Goal: Information Seeking & Learning: Learn about a topic

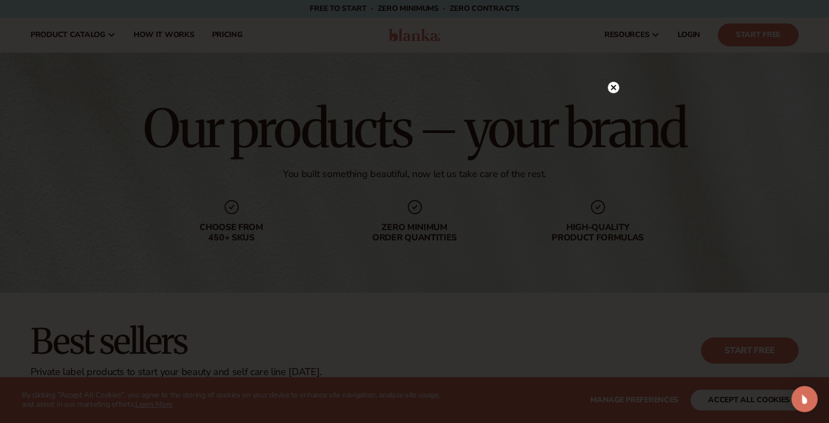
click at [612, 84] on circle at bounding box center [612, 87] width 11 height 11
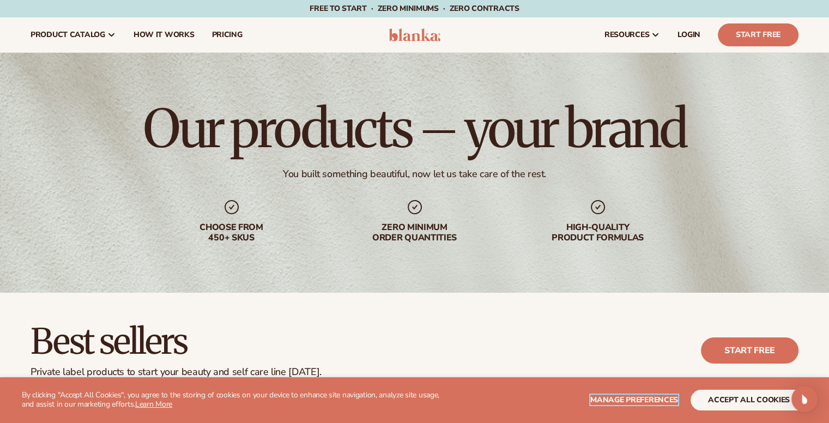
click at [640, 398] on span "Manage preferences" at bounding box center [634, 399] width 88 height 10
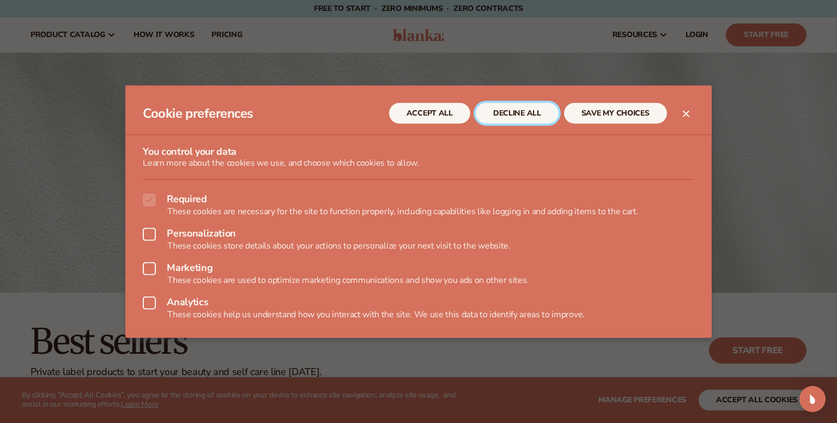
click at [534, 113] on button "DECLINE ALL" at bounding box center [517, 113] width 83 height 21
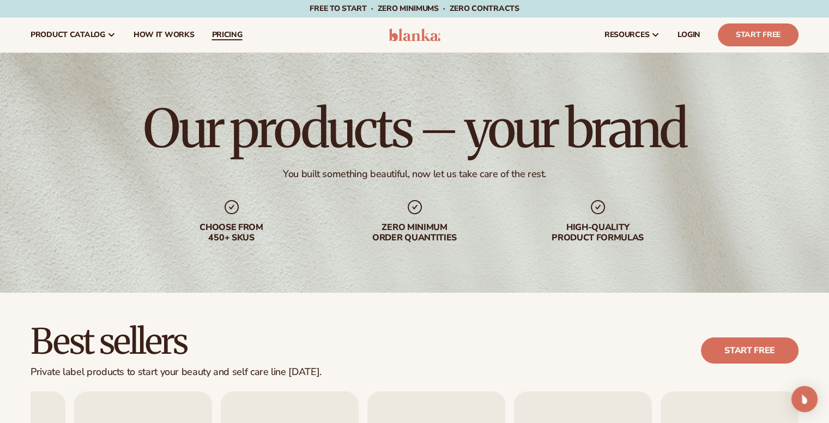
click at [233, 35] on span "pricing" at bounding box center [226, 35] width 31 height 9
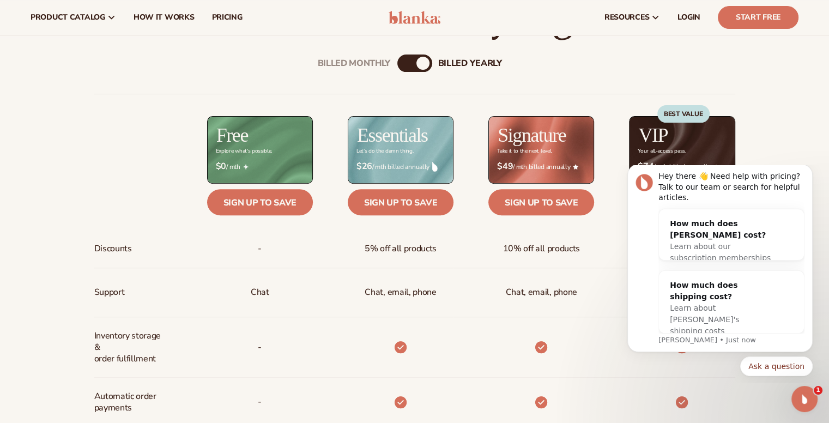
scroll to position [381, 0]
click at [292, 149] on img at bounding box center [260, 150] width 105 height 66
click at [254, 205] on link "Sign up to save" at bounding box center [260, 202] width 106 height 26
click at [810, 171] on icon "Dismiss notification" at bounding box center [809, 168] width 6 height 6
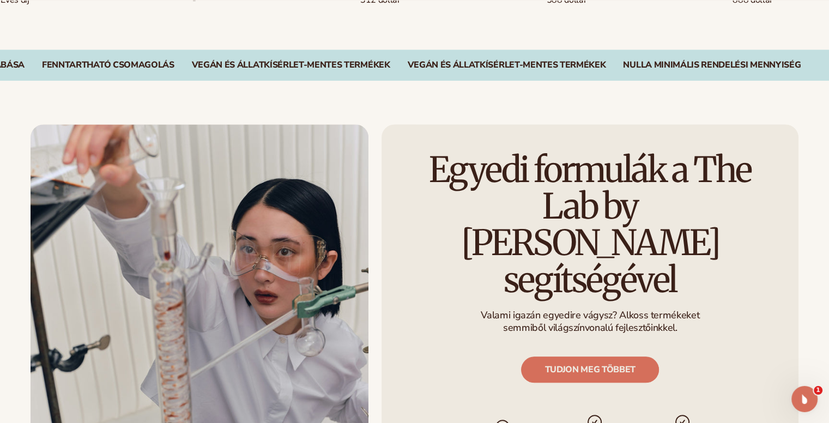
scroll to position [1198, 0]
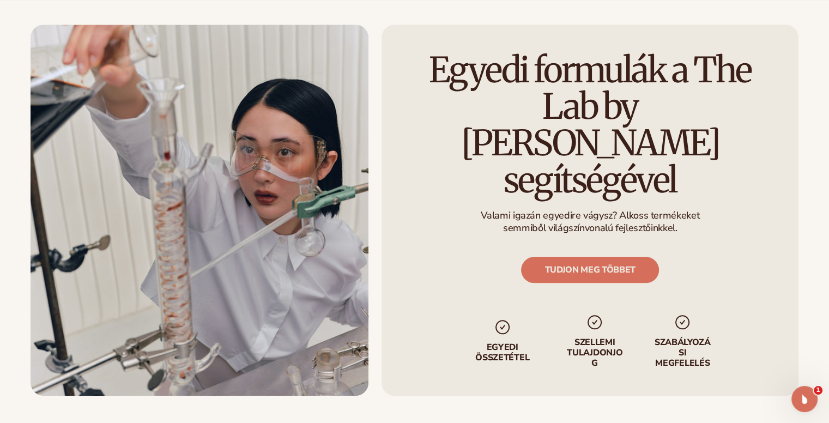
click at [813, 138] on div "Egyedi formulák a The Lab by Blanka segítségével Valami igazán egyedire vágysz?…" at bounding box center [414, 210] width 829 height 371
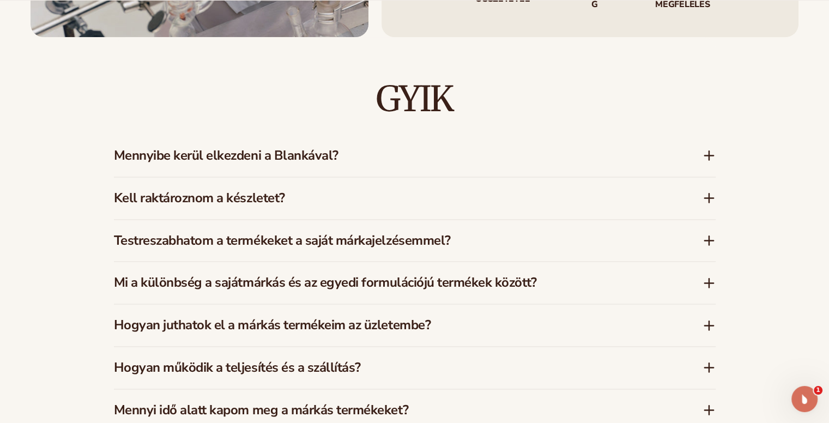
scroll to position [1580, 0]
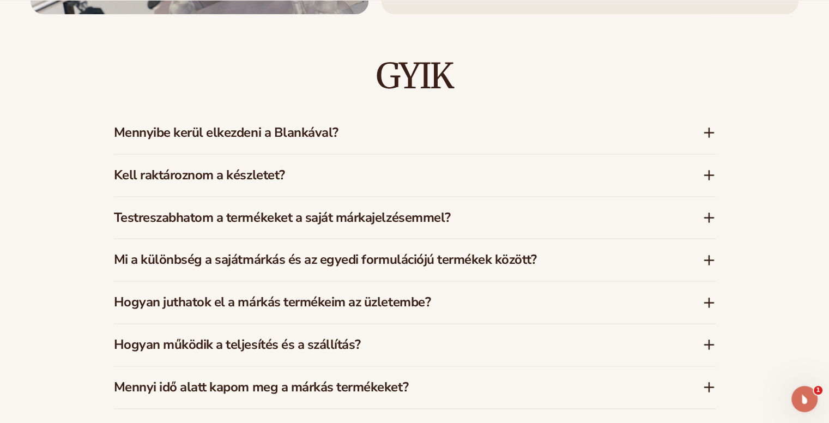
click at [338, 293] on font "Hogyan juthatok el a márkás termékeim az üzletembe?" at bounding box center [272, 301] width 317 height 17
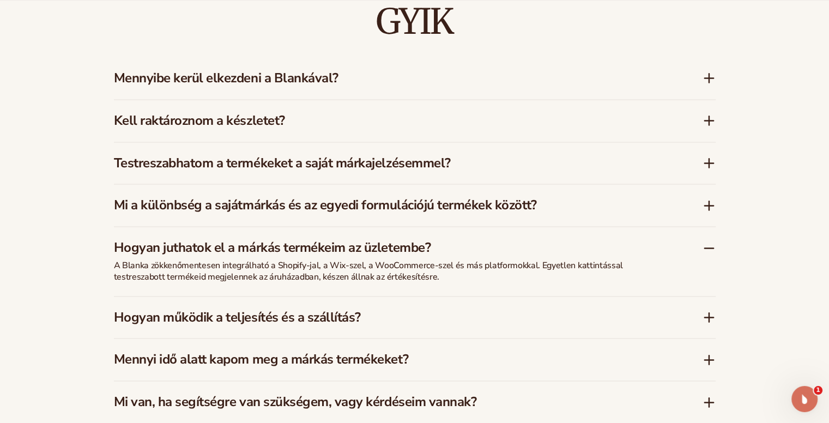
scroll to position [1743, 0]
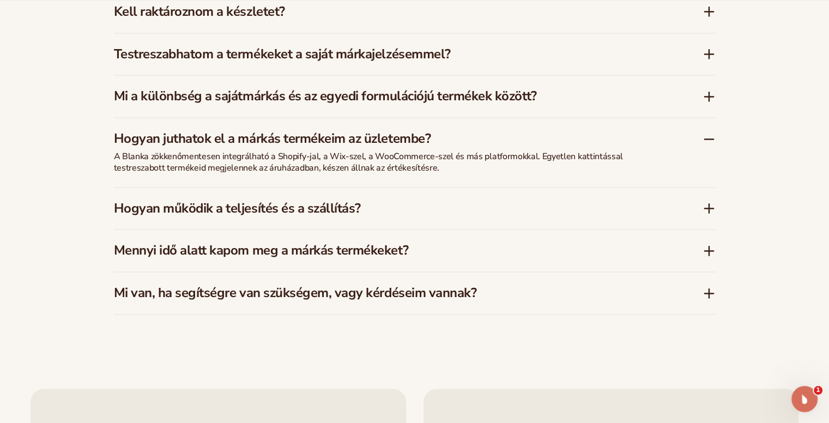
click at [238, 199] on font "Hogyan működik a teljesítés és a szállítás?" at bounding box center [237, 207] width 247 height 17
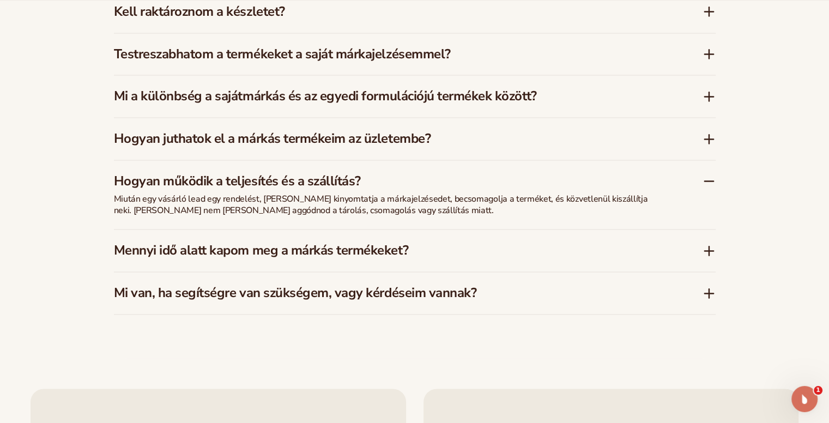
click at [393, 241] on font "Mennyi idő alatt kapom meg a márkás termékeket?" at bounding box center [261, 249] width 294 height 17
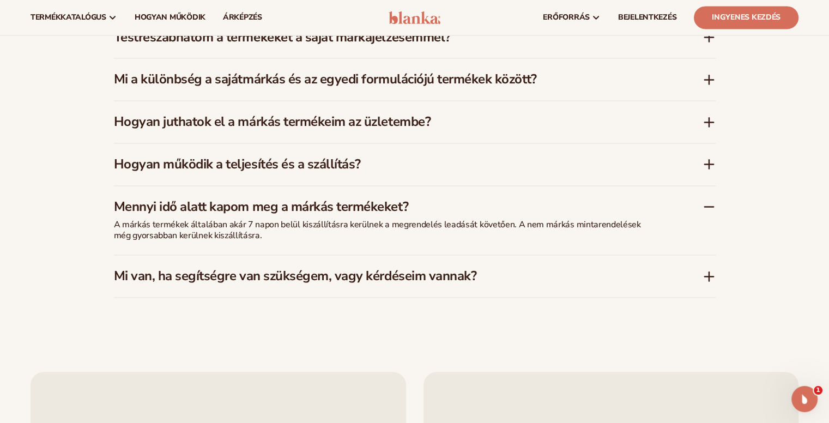
scroll to position [1689, 0]
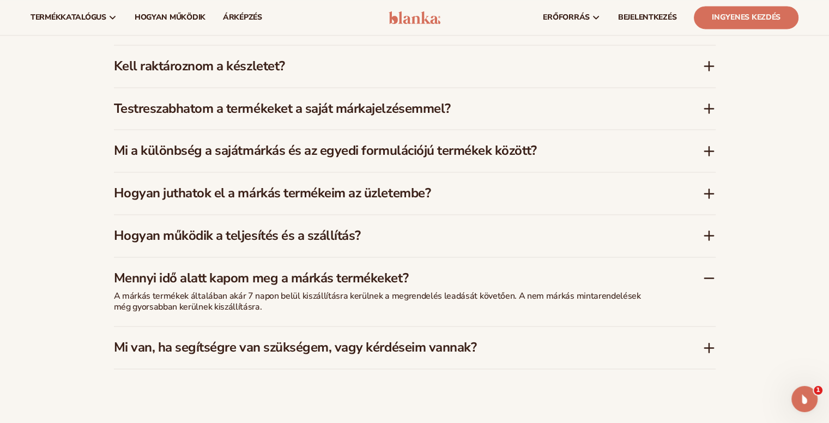
click at [255, 184] on font "Hogyan juthatok el a márkás termékeim az üzletembe?" at bounding box center [272, 192] width 317 height 17
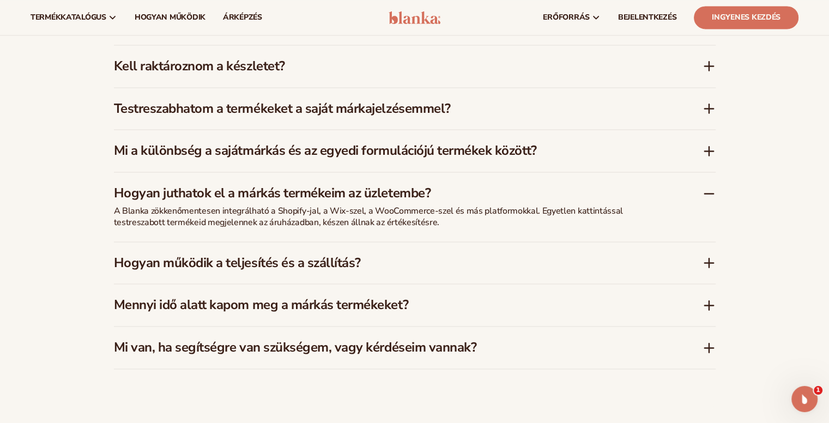
click at [299, 142] on font "Mi a különbség a sajátmárkás és az egyedi formulációjú termékek között?" at bounding box center [325, 150] width 423 height 17
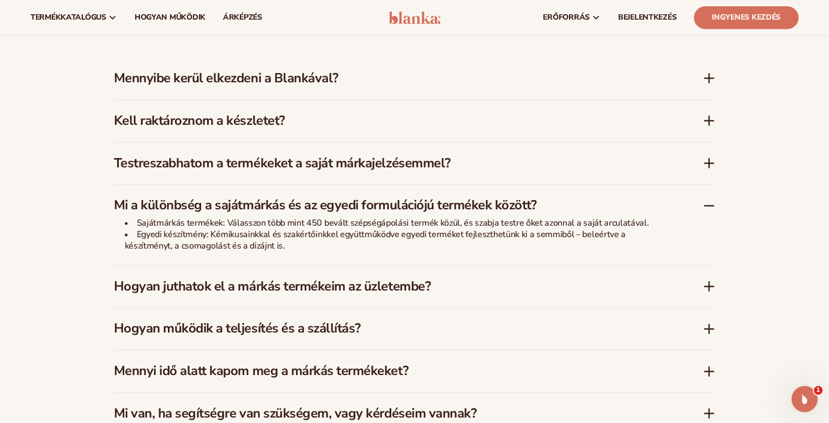
scroll to position [1525, 0]
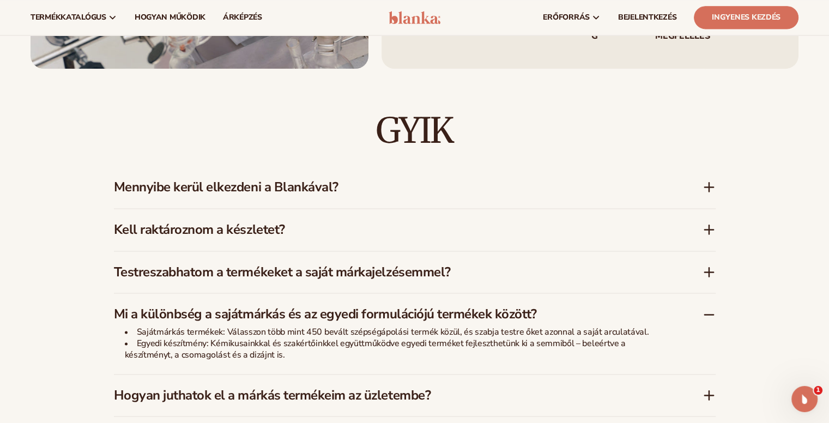
click at [329, 263] on font "Testreszabhatom a termékeket a saját márkajelzésemmel?" at bounding box center [282, 271] width 337 height 17
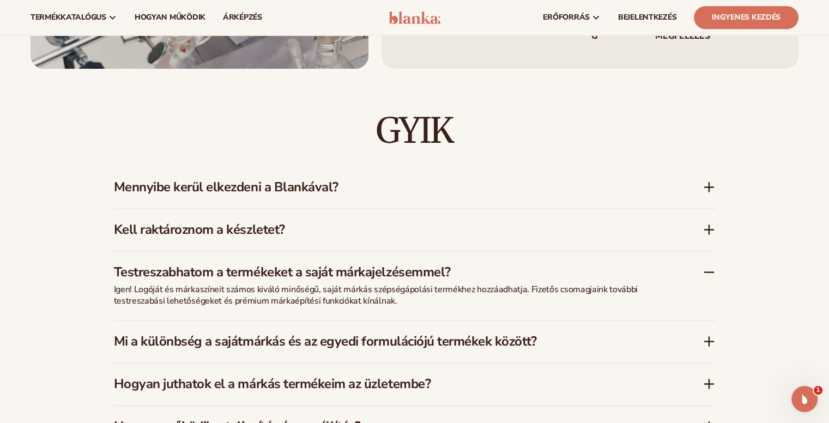
click at [196, 221] on font "Kell raktároznom a készletet?" at bounding box center [199, 229] width 171 height 17
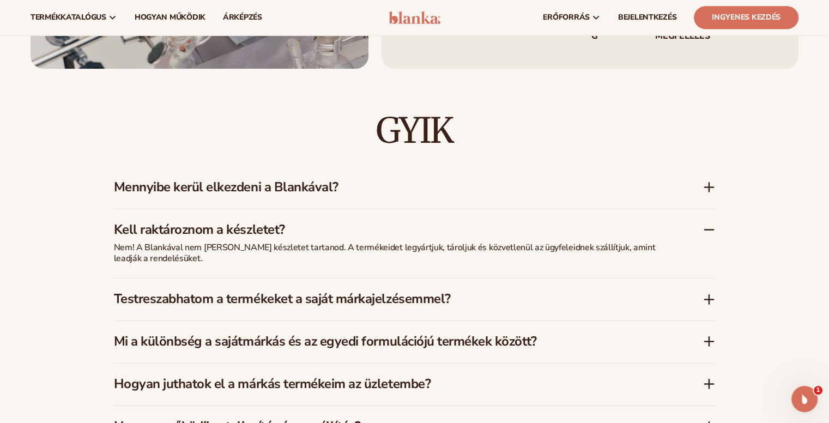
click at [196, 178] on font "Mennyibe kerül elkezdeni a Blankával?" at bounding box center [226, 186] width 224 height 17
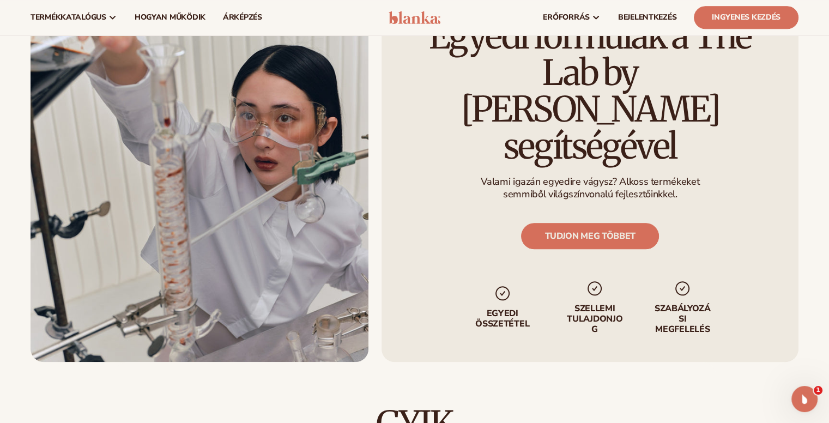
scroll to position [1198, 0]
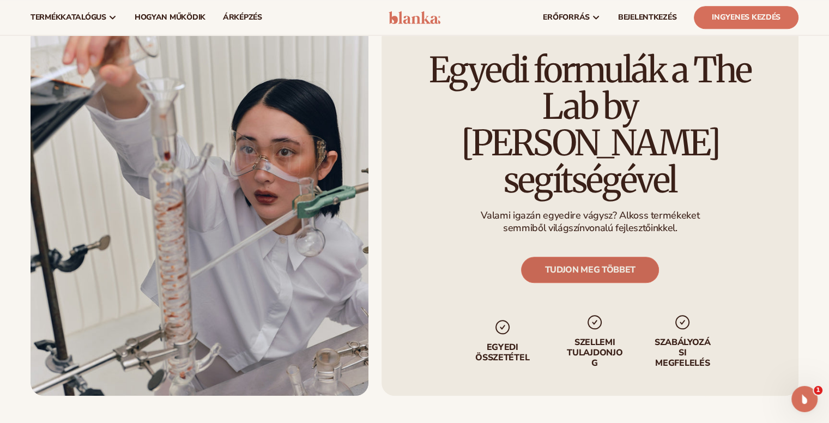
click at [600, 263] on font "TUDJON MEG TÖBBET" at bounding box center [589, 269] width 91 height 12
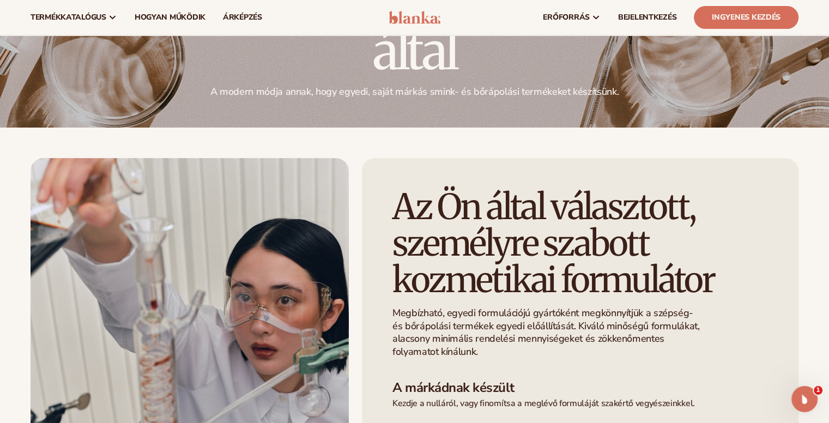
scroll to position [109, 0]
click at [735, 24] on link "Ingyenes kezdés" at bounding box center [745, 17] width 105 height 23
